Goal: Go to known website: Access a specific website the user already knows

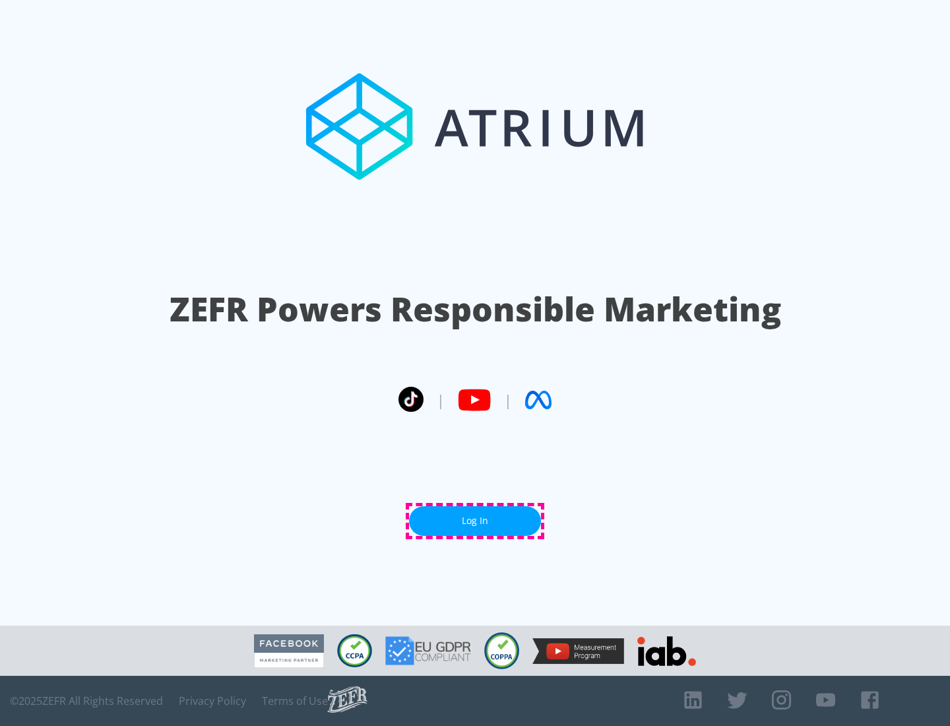
click at [475, 521] on link "Log In" at bounding box center [475, 521] width 132 height 30
